Goal: Task Accomplishment & Management: Manage account settings

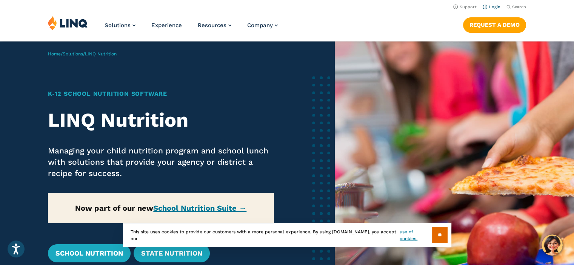
click at [492, 6] on link "Login" at bounding box center [492, 7] width 18 height 5
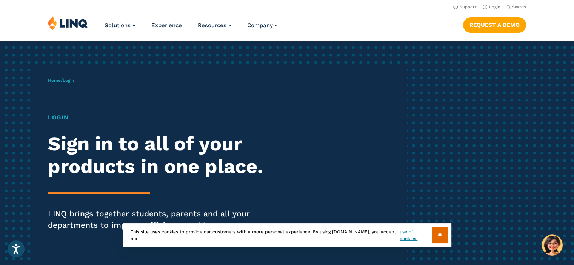
click at [71, 78] on span "Login" at bounding box center [68, 80] width 11 height 5
click at [444, 237] on input "**" at bounding box center [439, 235] width 15 height 16
